Goal: Transaction & Acquisition: Purchase product/service

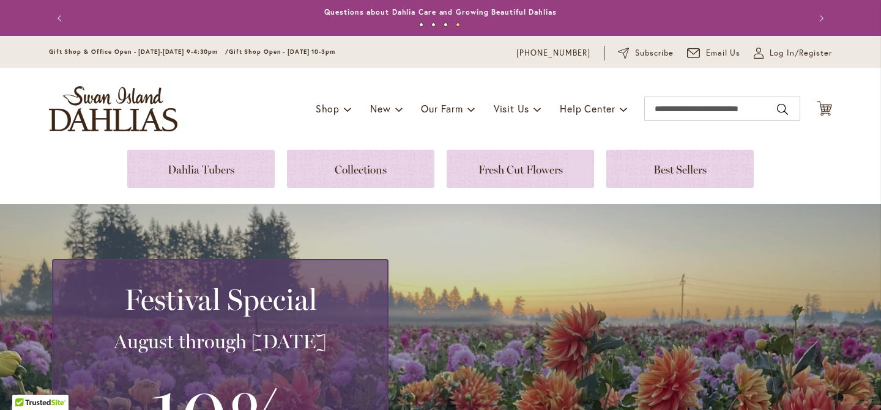
click at [190, 52] on span "Gift Shop & Office Open - [DATE]-[DATE] 9-4:30pm /" at bounding box center [139, 52] width 180 height 8
click at [823, 17] on button "Next" at bounding box center [819, 18] width 24 height 24
click at [459, 13] on link "Annual Dahlia Festival, August through [DATE] - [DATE] through [DATE] (And [DAT…" at bounding box center [441, 11] width 384 height 9
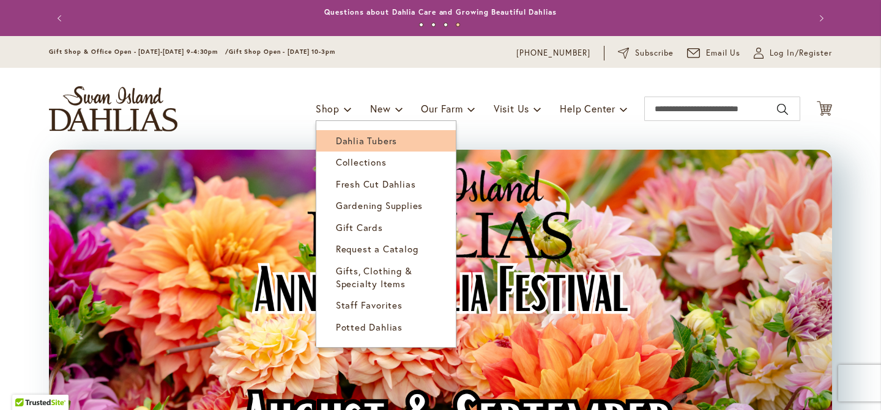
click at [338, 137] on span "Dahlia Tubers" at bounding box center [366, 141] width 61 height 12
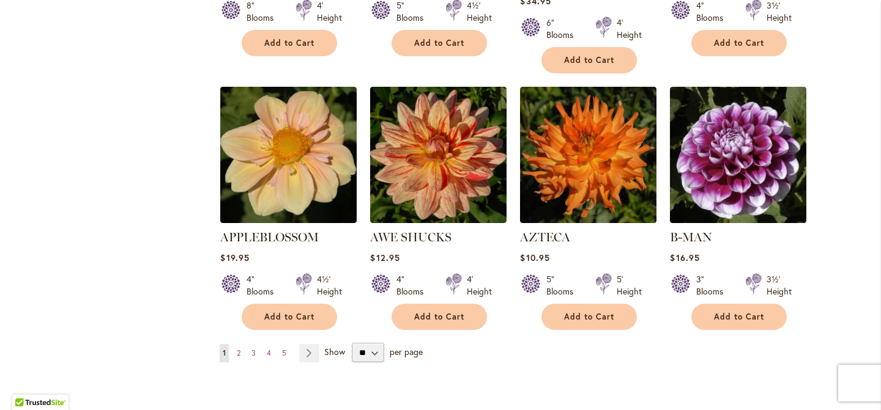
scroll to position [1007, 0]
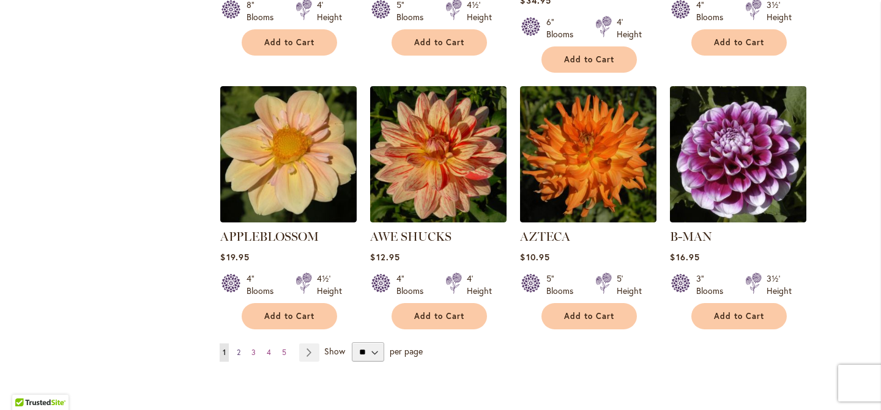
click at [241, 344] on link "Page 2" at bounding box center [239, 353] width 10 height 18
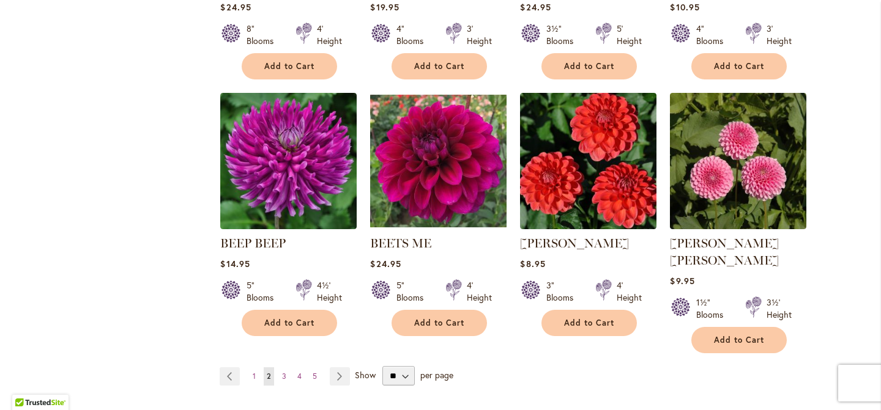
scroll to position [986, 0]
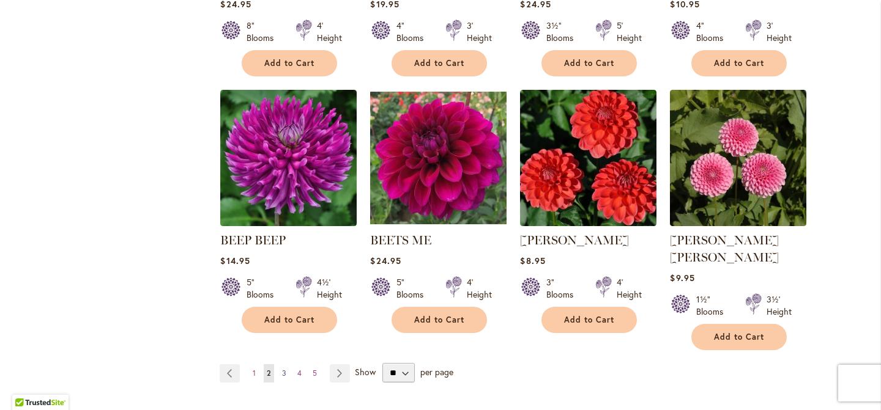
click at [283, 369] on span "3" at bounding box center [284, 373] width 4 height 9
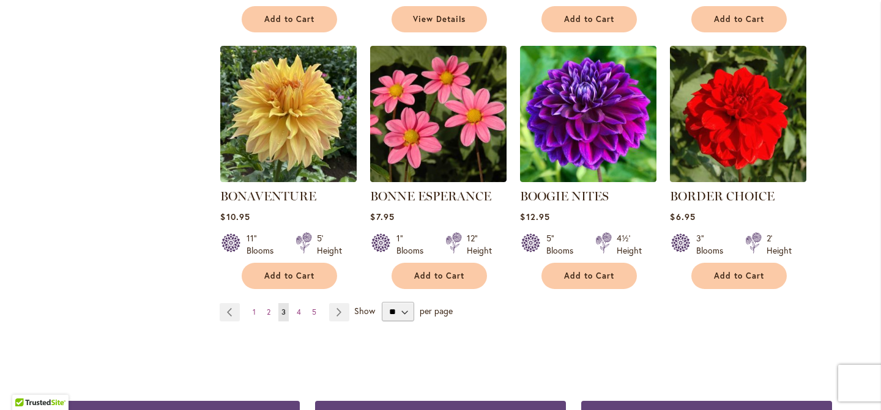
scroll to position [1047, 0]
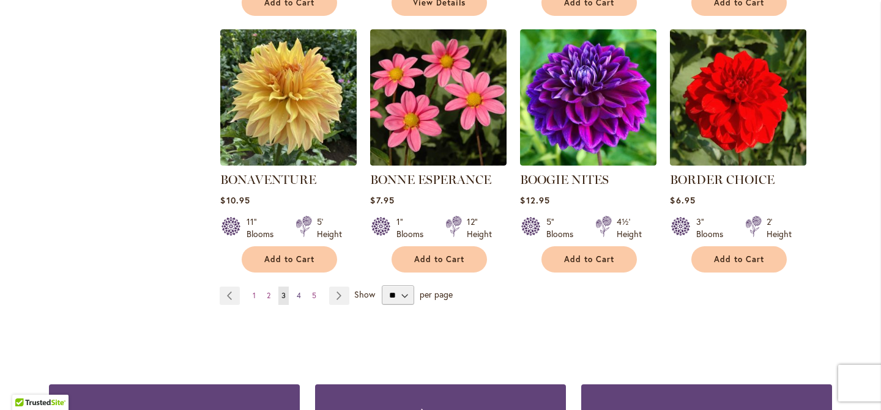
click at [301, 294] on span "4" at bounding box center [299, 295] width 4 height 9
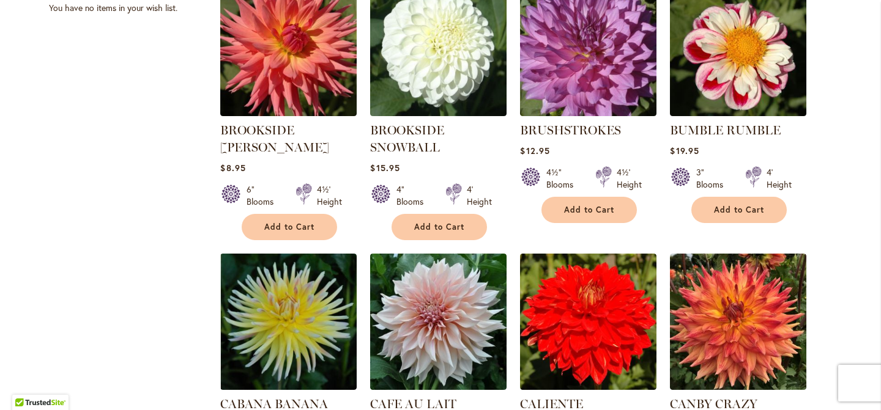
scroll to position [590, 0]
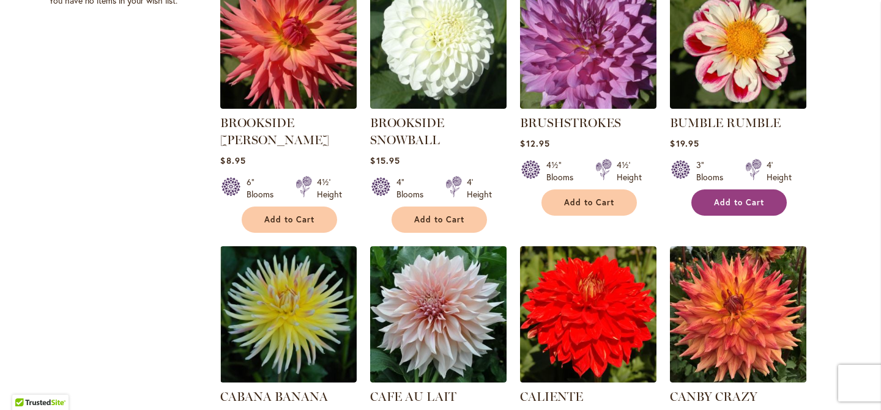
click at [733, 194] on button "Add to Cart" at bounding box center [738, 203] width 95 height 26
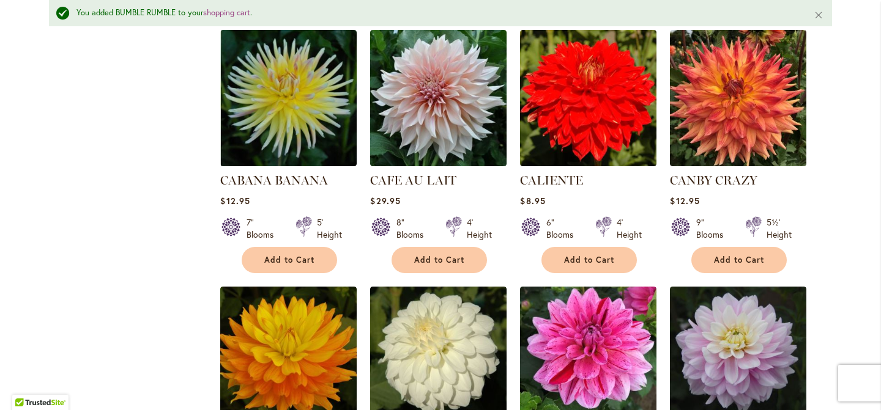
scroll to position [823, 0]
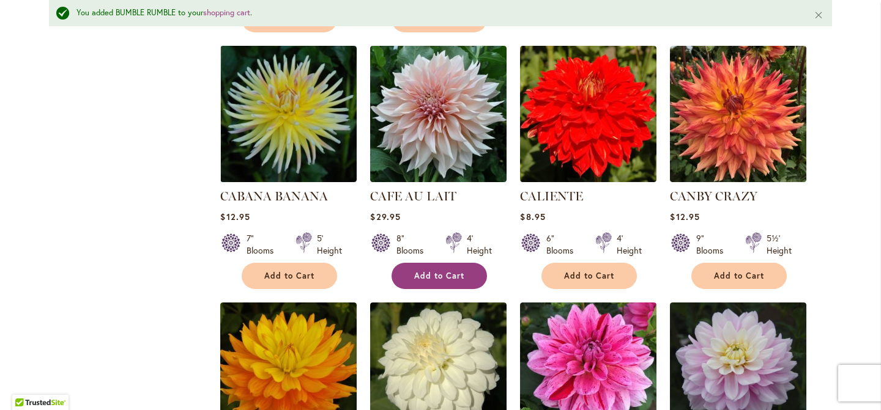
click at [454, 275] on span "Add to Cart" at bounding box center [439, 276] width 50 height 10
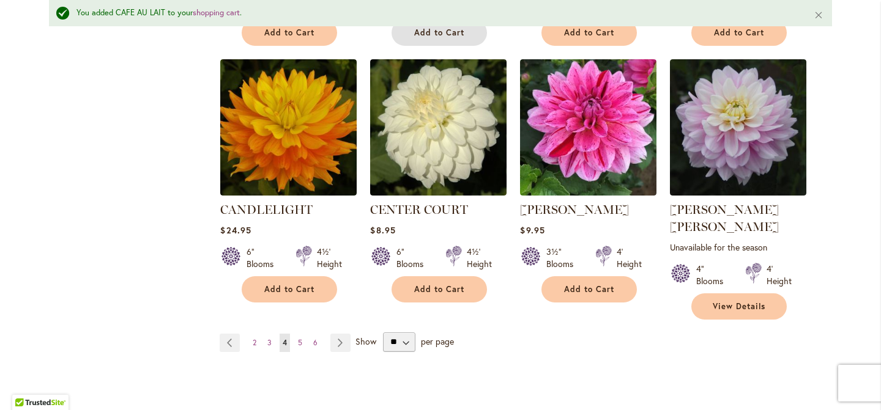
scroll to position [1069, 0]
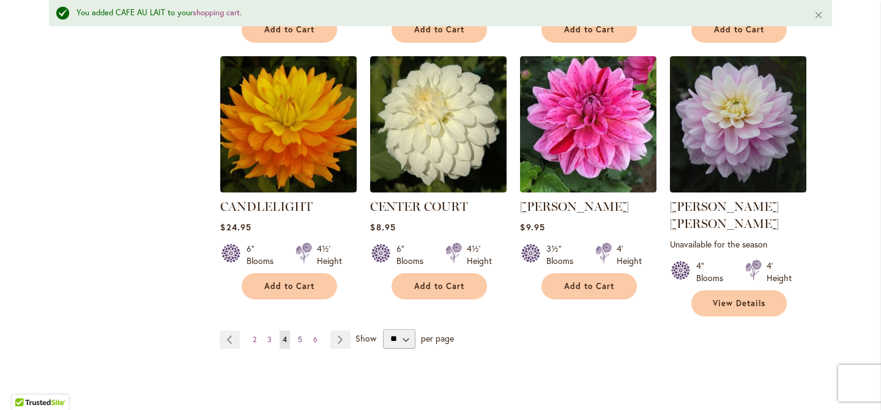
click at [299, 335] on span "5" at bounding box center [300, 339] width 4 height 9
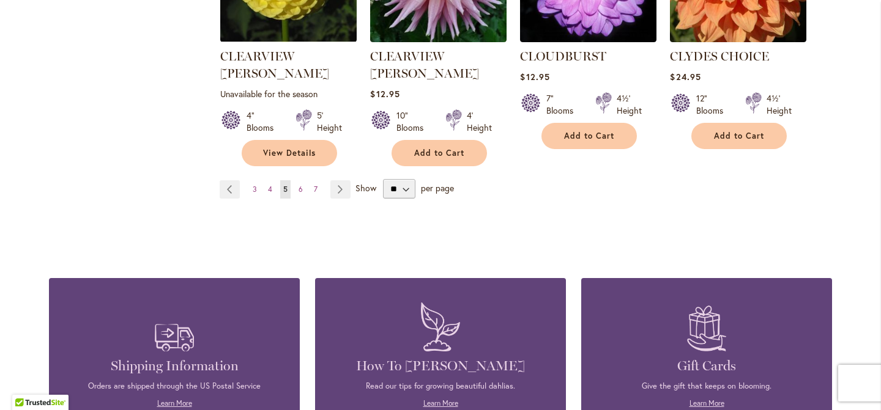
scroll to position [1210, 0]
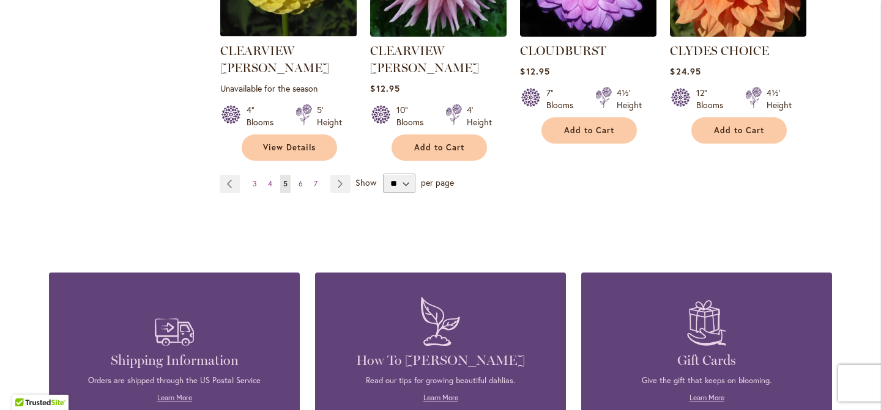
click at [303, 175] on link "Page 6" at bounding box center [300, 184] width 10 height 18
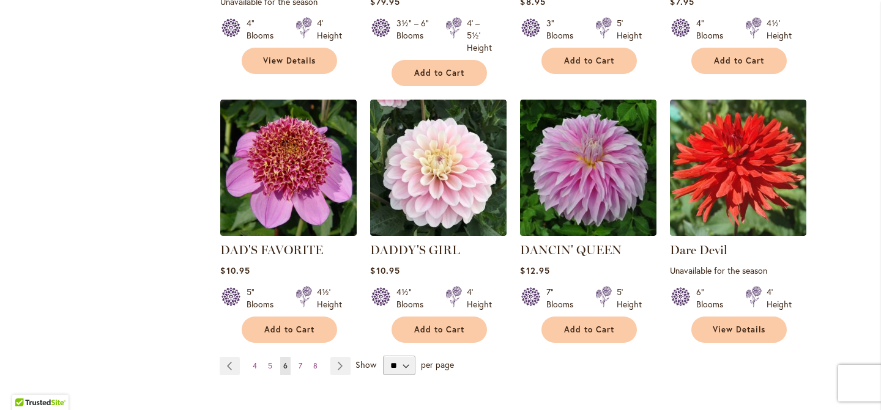
scroll to position [1007, 0]
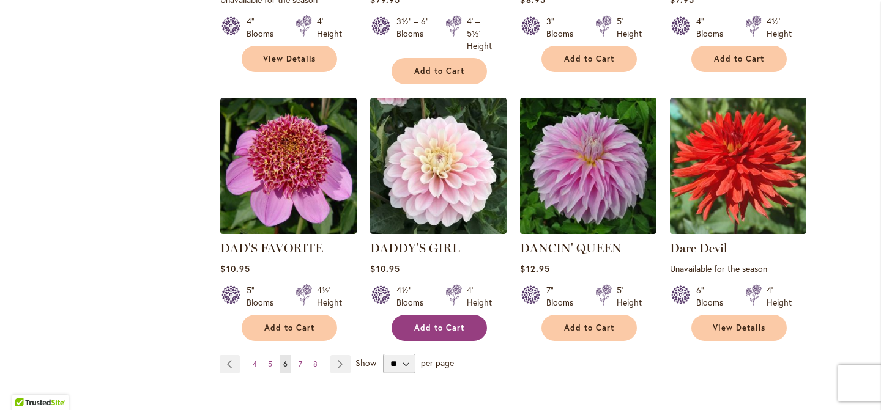
click at [431, 323] on span "Add to Cart" at bounding box center [439, 328] width 50 height 10
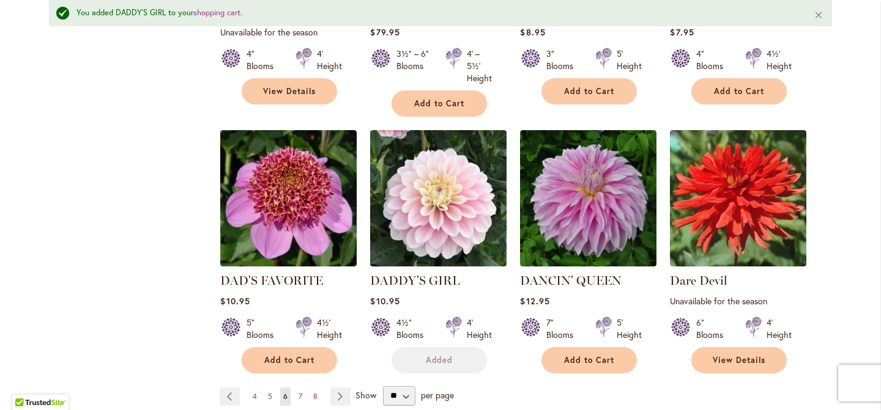
scroll to position [1039, 0]
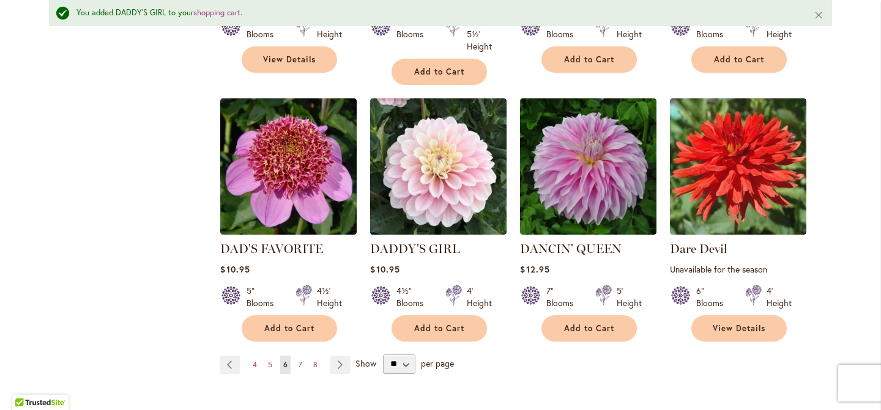
click at [304, 364] on link "Page 7" at bounding box center [300, 365] width 10 height 18
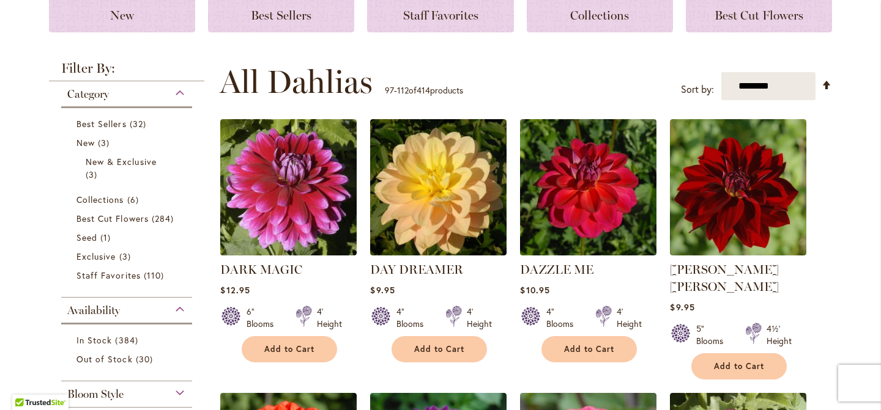
scroll to position [275, 0]
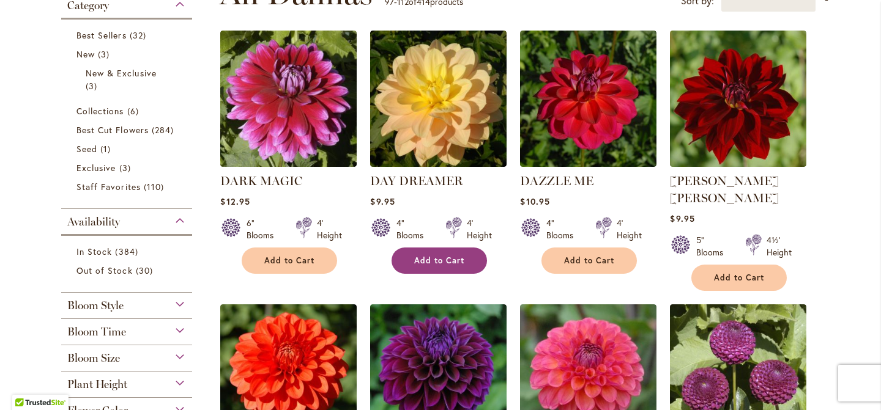
click at [433, 261] on span "Add to Cart" at bounding box center [439, 261] width 50 height 10
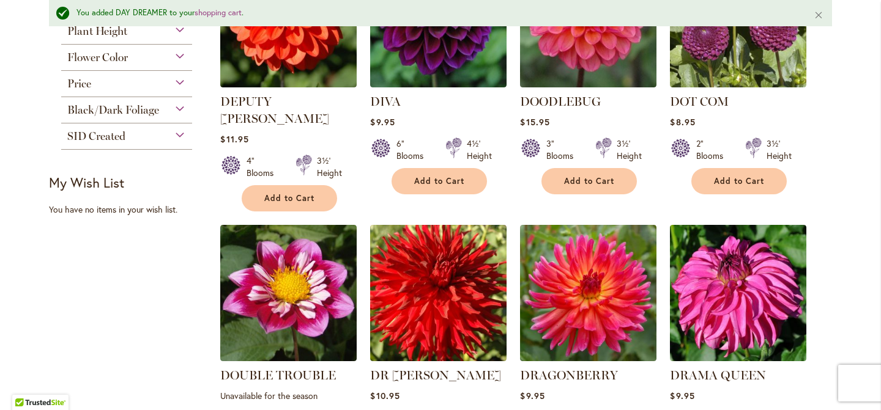
scroll to position [662, 0]
